Goal: Find specific page/section: Find specific page/section

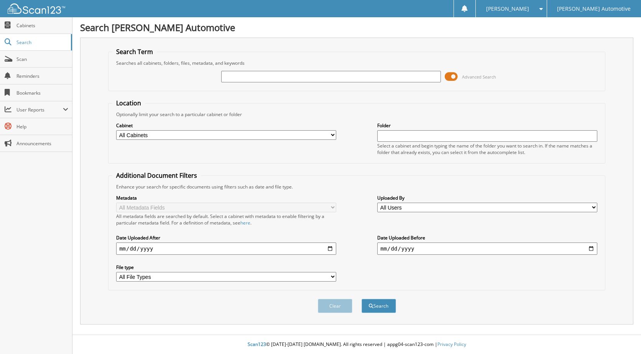
click at [239, 75] on input "text" at bounding box center [331, 77] width 220 height 12
type input "593407"
click at [362, 299] on button "Search" at bounding box center [379, 306] width 35 height 14
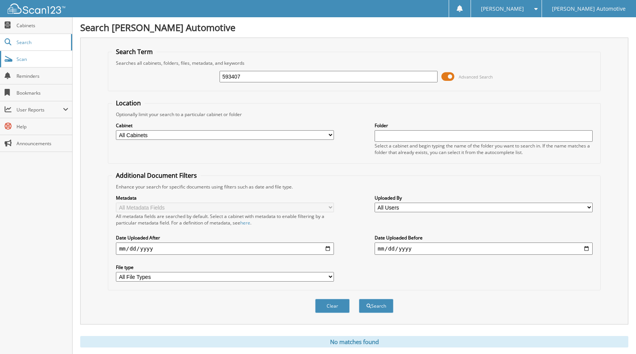
click at [23, 61] on span "Scan" at bounding box center [42, 59] width 52 height 7
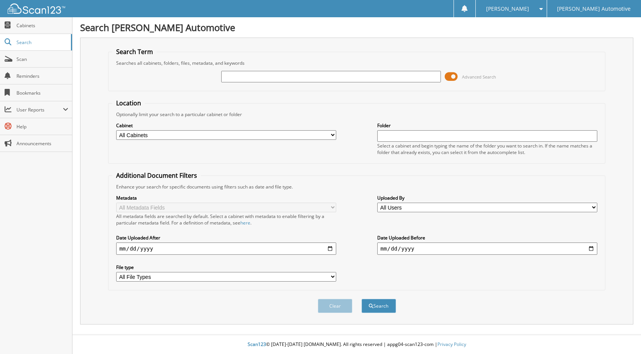
click at [238, 80] on input "text" at bounding box center [331, 77] width 220 height 12
type input "593406"
click at [362, 299] on button "Search" at bounding box center [379, 306] width 35 height 14
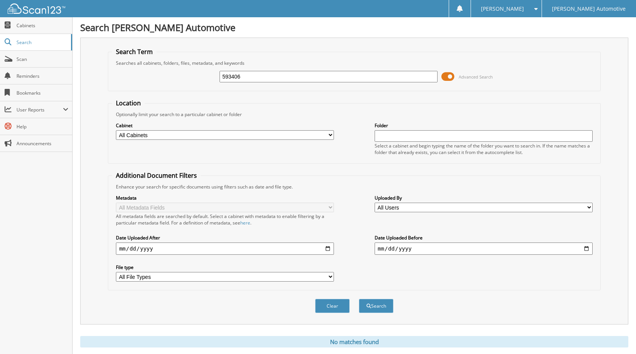
click at [332, 135] on select "All Cabinets PARTS SERVICE RO Needs Filing" at bounding box center [225, 135] width 218 height 10
click at [26, 28] on span "Cabinets" at bounding box center [42, 25] width 52 height 7
